Goal: Task Accomplishment & Management: Manage account settings

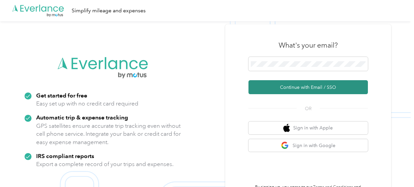
click at [309, 89] on button "Continue with Email / SSO" at bounding box center [308, 87] width 119 height 14
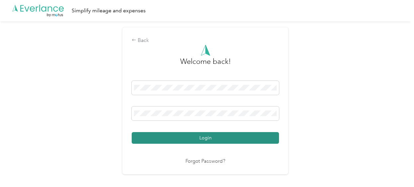
click at [192, 137] on button "Login" at bounding box center [205, 138] width 147 height 12
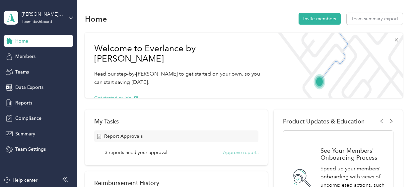
click at [245, 152] on button "Approve reports" at bounding box center [241, 152] width 36 height 7
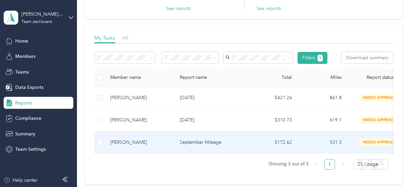
scroll to position [77, 0]
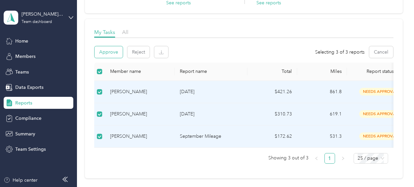
click at [109, 54] on button "Approve" at bounding box center [109, 52] width 28 height 12
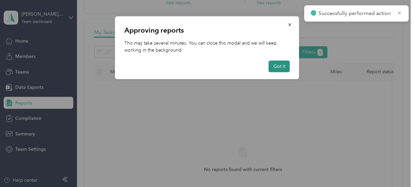
click at [279, 68] on button "Got it" at bounding box center [279, 66] width 21 height 12
